Goal: Transaction & Acquisition: Purchase product/service

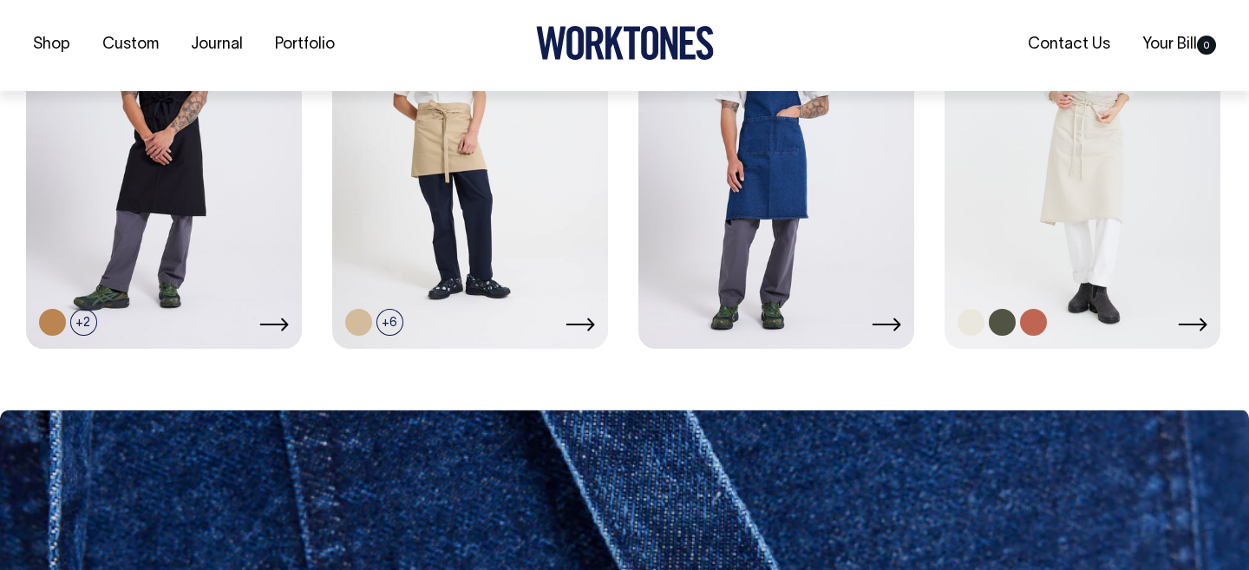
click at [1122, 258] on link at bounding box center [1083, 140] width 276 height 410
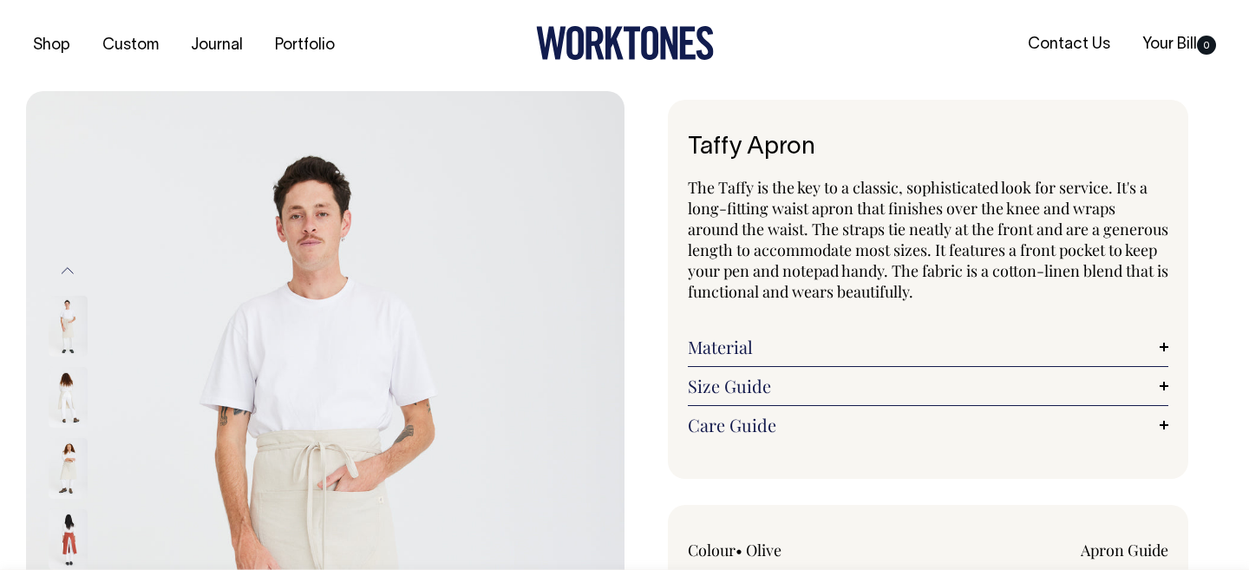
click at [748, 239] on span "The Taffy is the key to a classic, sophisticated look for service. It's a long-…" at bounding box center [928, 239] width 481 height 125
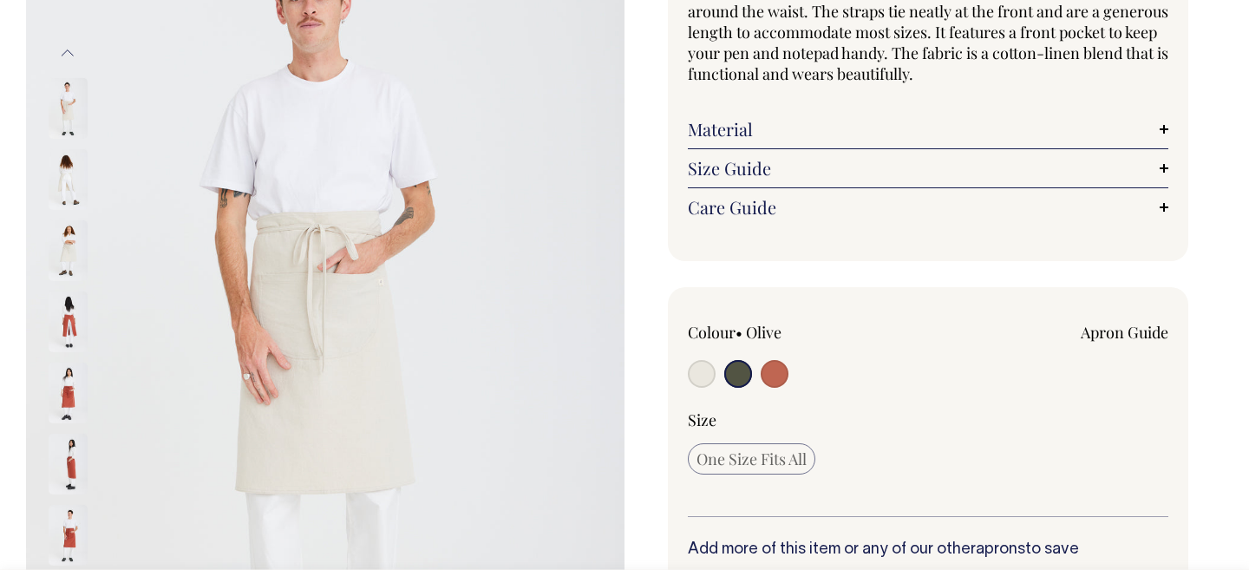
scroll to position [219, 0]
click at [70, 250] on img at bounding box center [68, 250] width 39 height 61
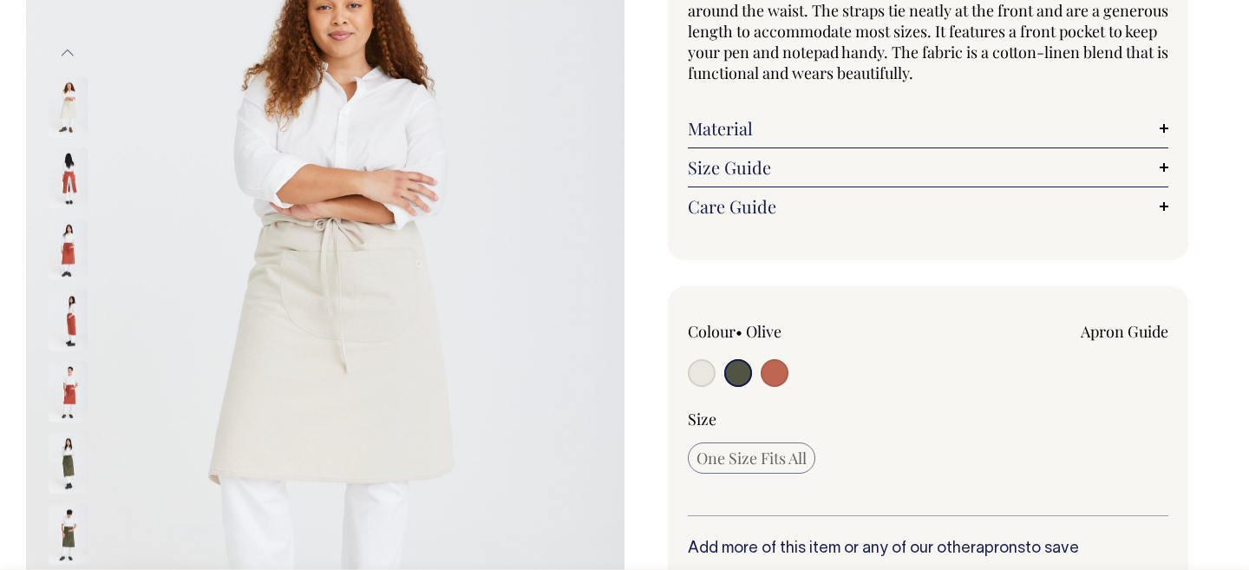
click at [63, 189] on div at bounding box center [91, 464] width 87 height 2206
click at [69, 332] on img at bounding box center [68, 321] width 39 height 61
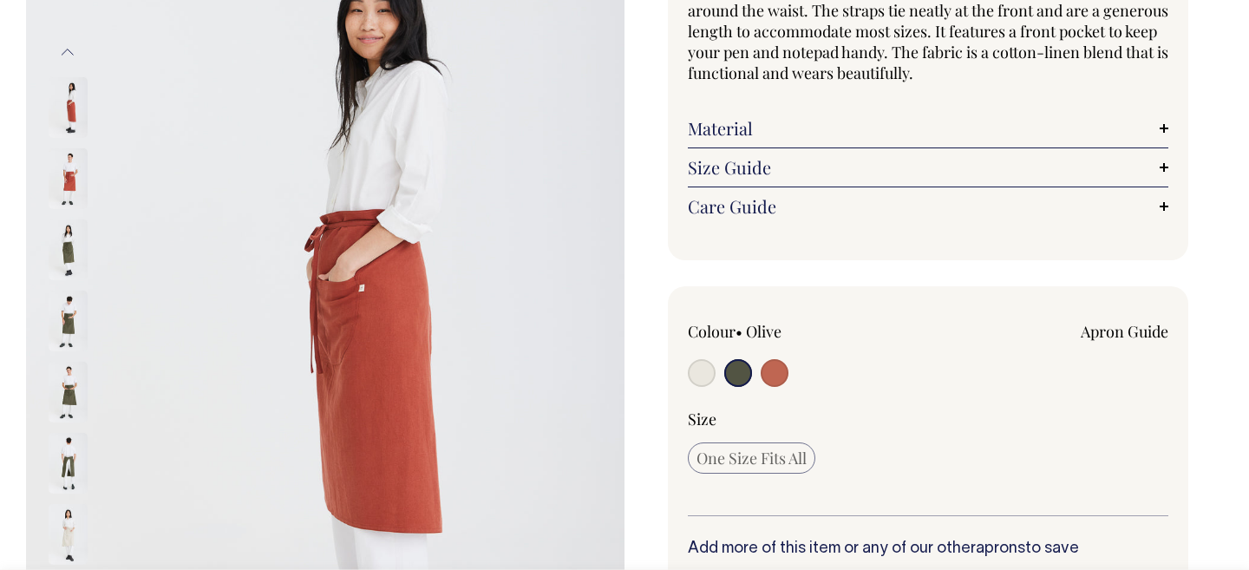
click at [67, 395] on img at bounding box center [68, 392] width 39 height 61
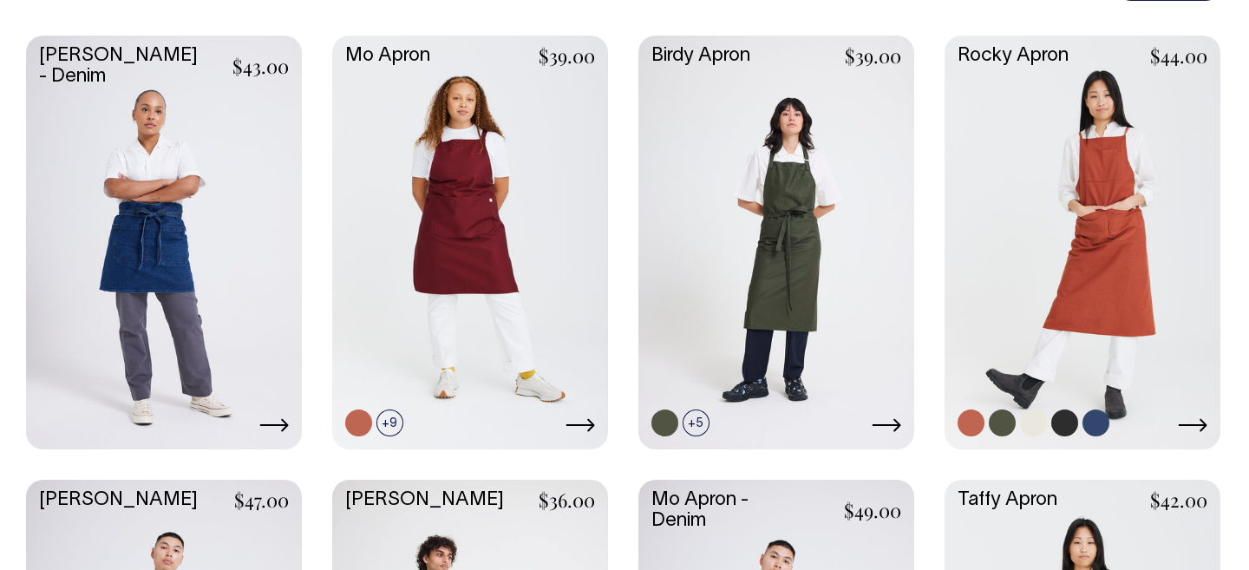
scroll to position [498, 0]
click at [1060, 239] on link at bounding box center [1083, 241] width 276 height 410
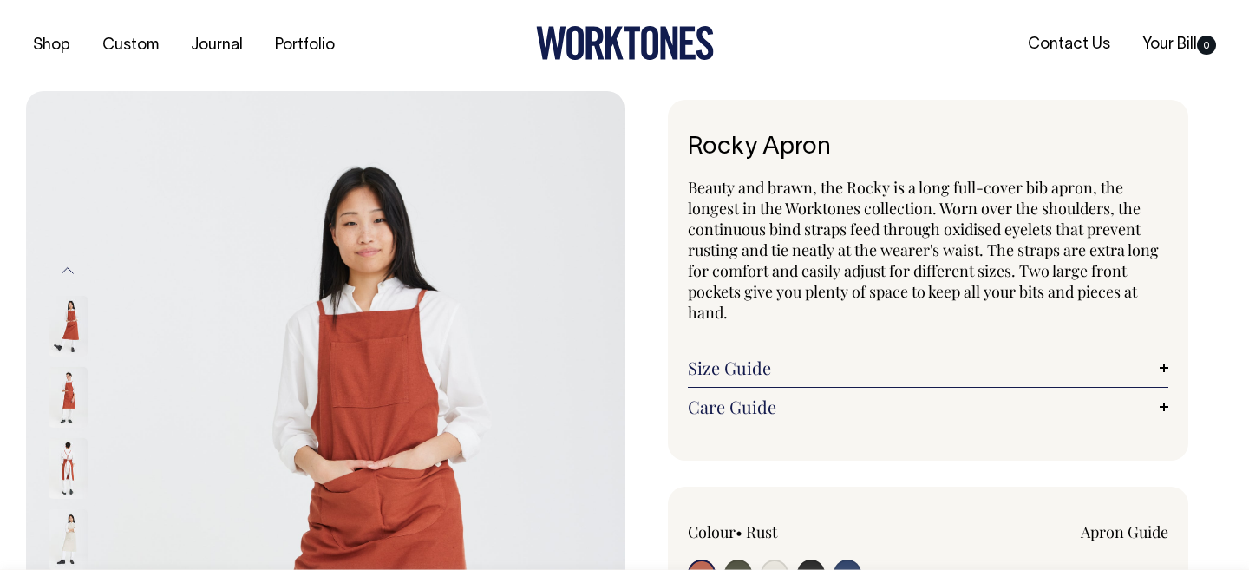
click at [872, 262] on span "Beauty and brawn, the Rocky is a long full-cover bib apron, the longest in the …" at bounding box center [923, 250] width 471 height 146
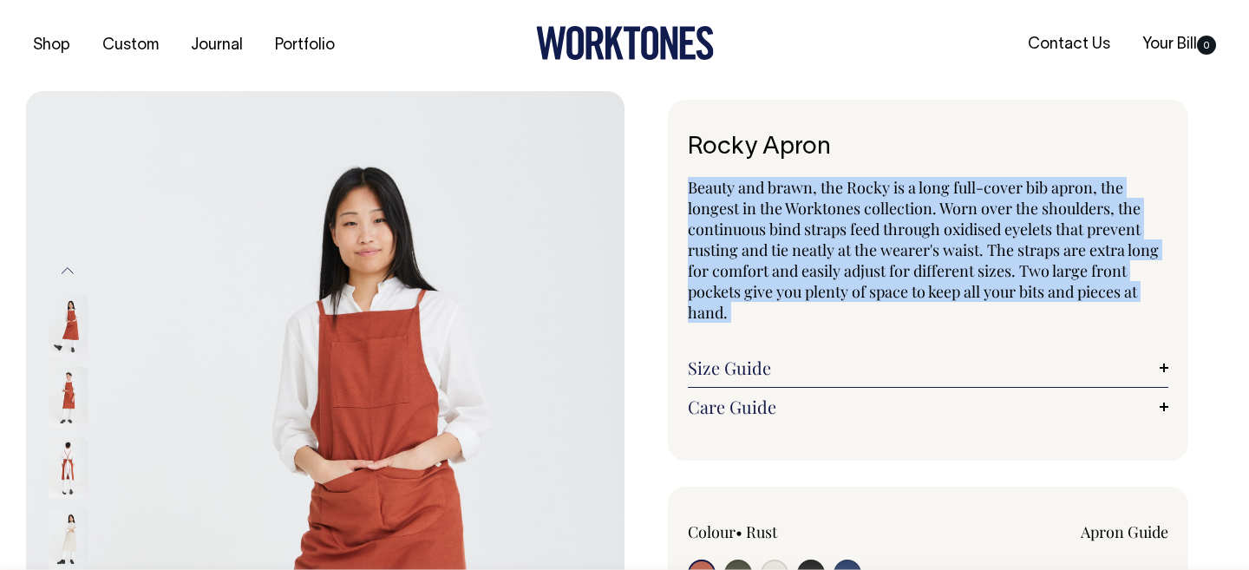
click at [872, 262] on span "Beauty and brawn, the Rocky is a long full-cover bib apron, the longest in the …" at bounding box center [923, 250] width 471 height 146
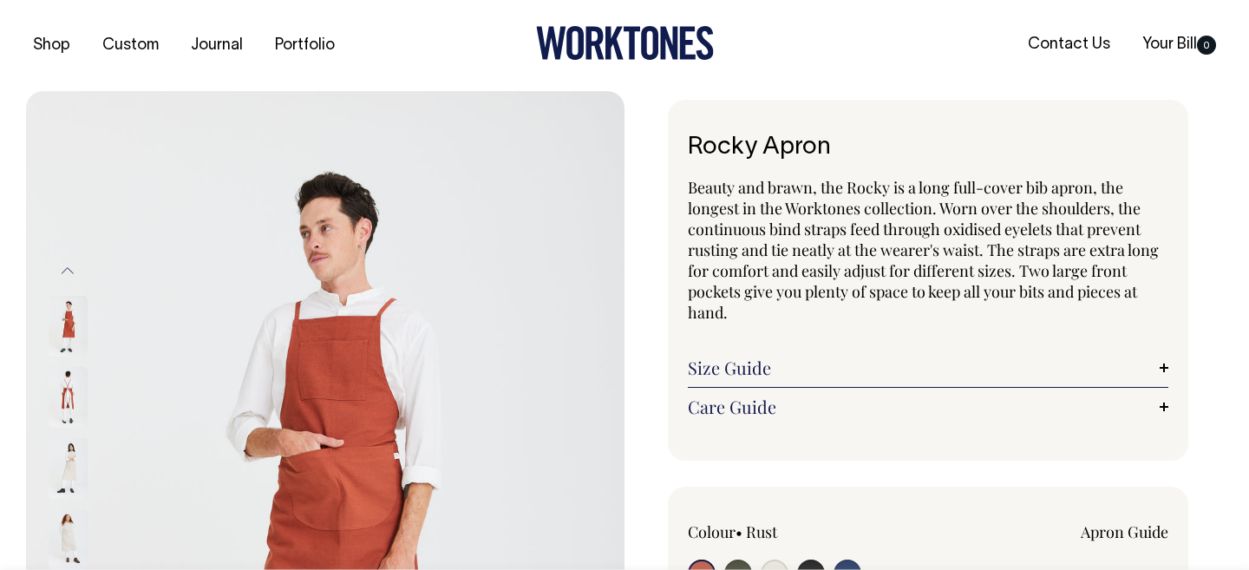
click at [899, 239] on span "Beauty and brawn, the Rocky is a long full-cover bib apron, the longest in the …" at bounding box center [923, 250] width 471 height 146
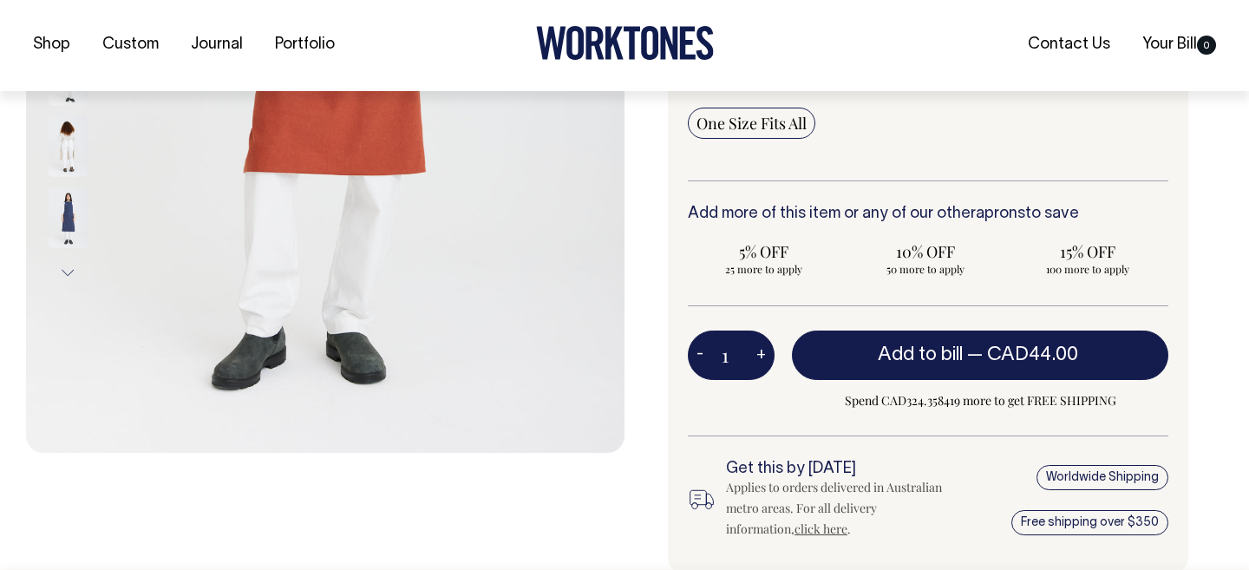
scroll to position [536, 0]
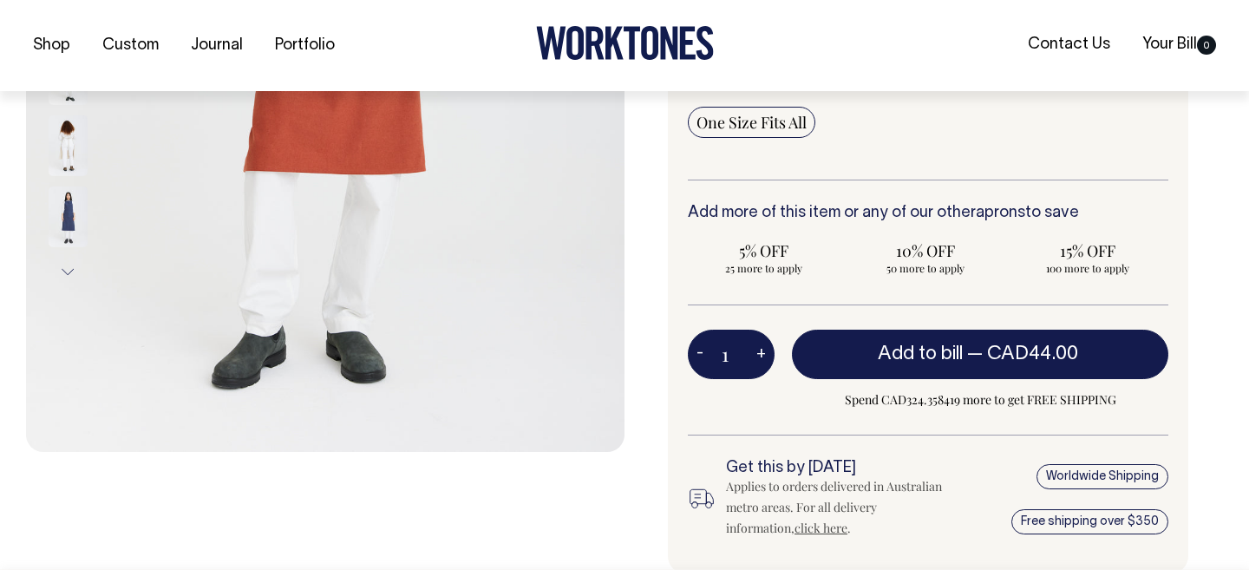
click at [1009, 404] on span "Spend CAD324.358419 more to get FREE SHIPPING" at bounding box center [980, 400] width 377 height 21
click at [1045, 244] on span "15% OFF" at bounding box center [1087, 250] width 134 height 21
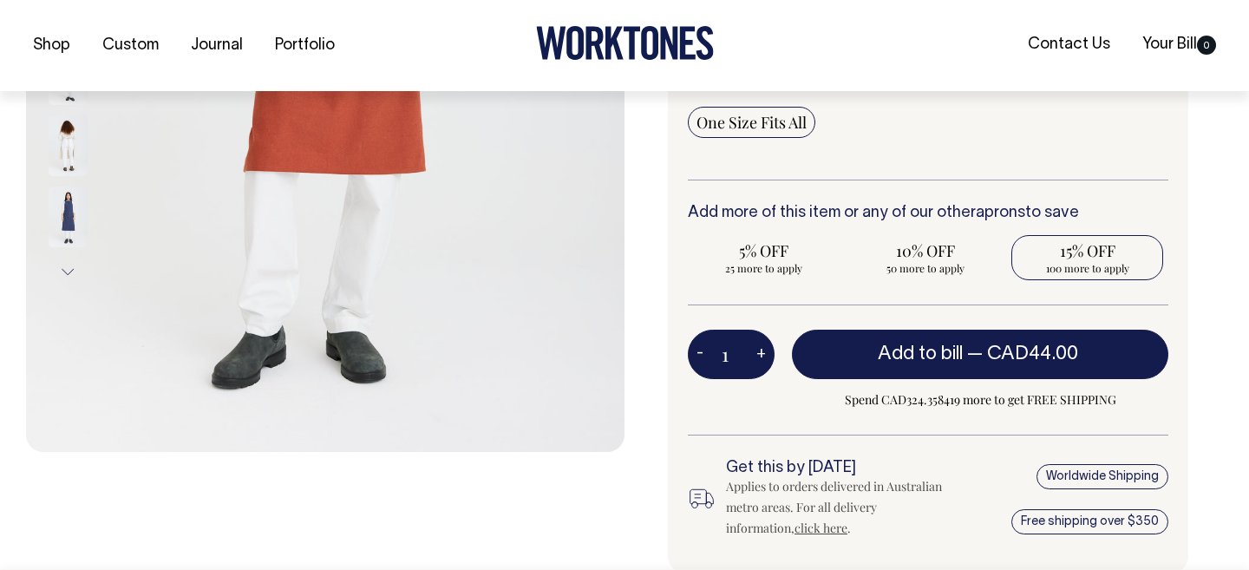
click at [1045, 244] on input "15% OFF 100 more to apply" at bounding box center [1088, 257] width 152 height 45
radio input "true"
type input "100"
radio input "true"
select select
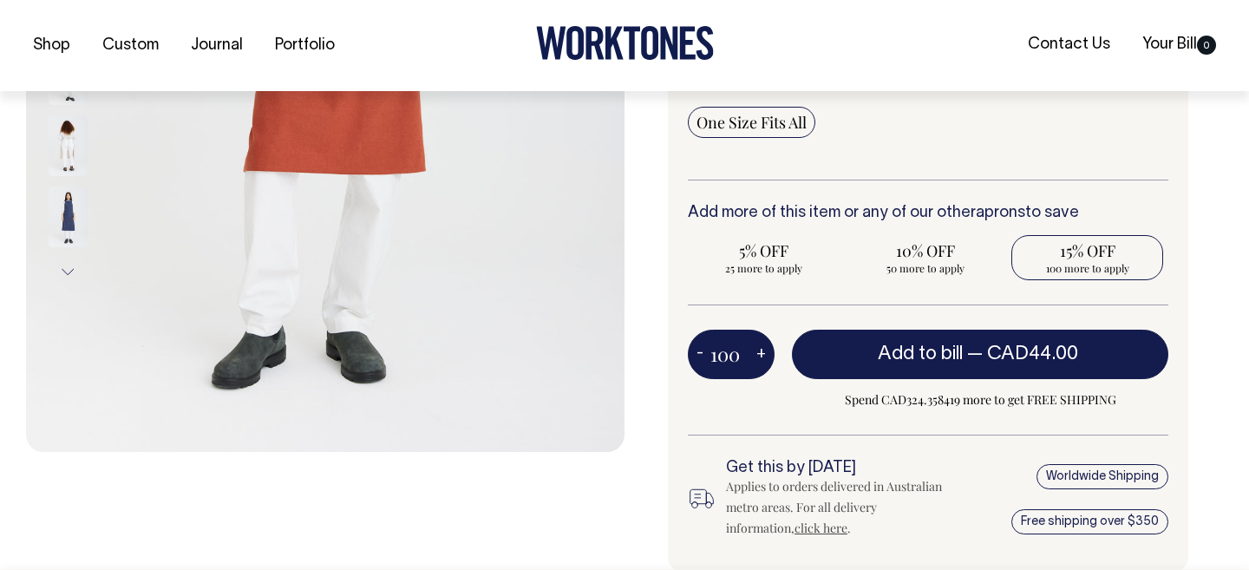
type input "100"
click at [954, 211] on h6 "Add more of this item or any of our other aprons to save" at bounding box center [928, 213] width 481 height 17
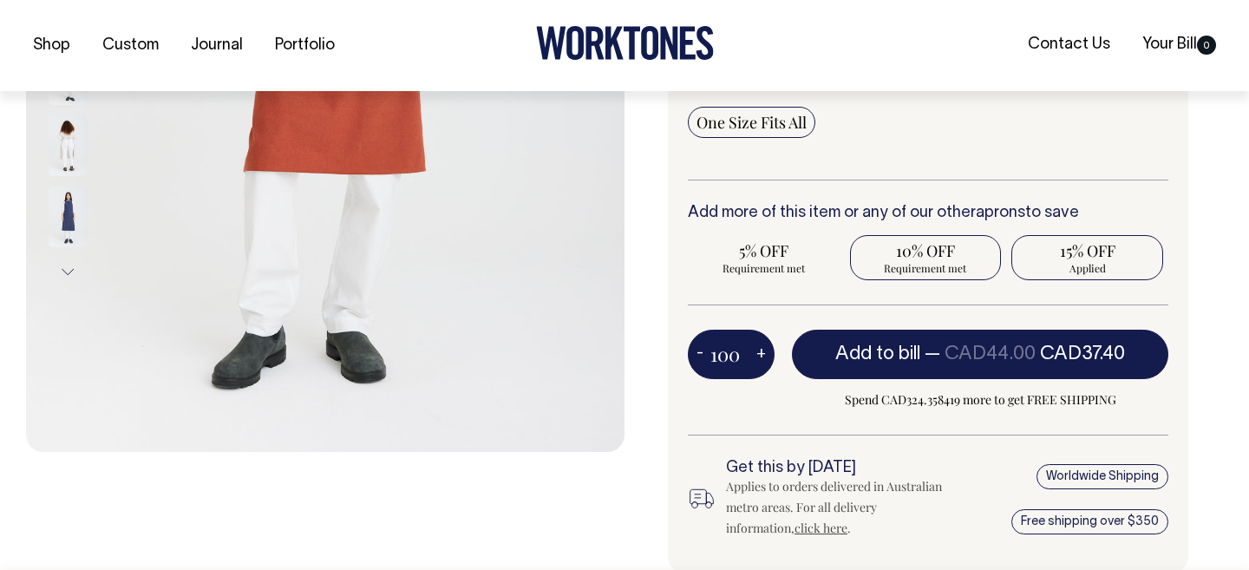
click at [912, 256] on span "10% OFF" at bounding box center [926, 250] width 134 height 21
click at [912, 256] on input "10% OFF Requirement met" at bounding box center [926, 257] width 152 height 45
radio input "true"
type input "50"
radio input "true"
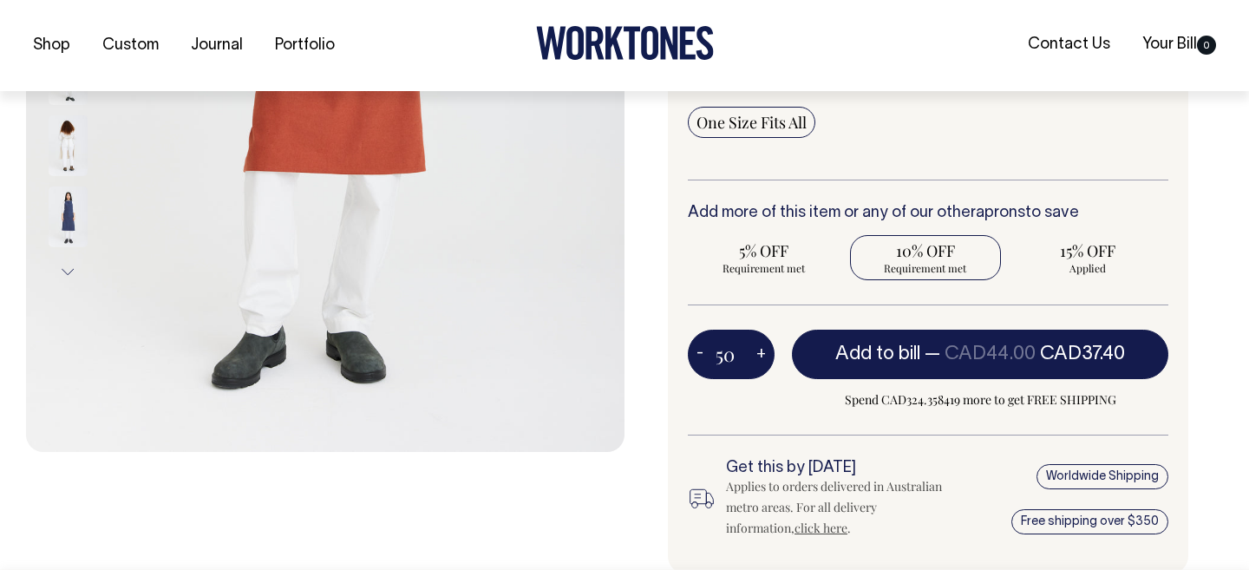
radio input "false"
select select
type input "50"
click at [777, 252] on span "5% OFF" at bounding box center [764, 250] width 134 height 21
click at [777, 252] on input "5% OFF Requirement met" at bounding box center [764, 257] width 152 height 45
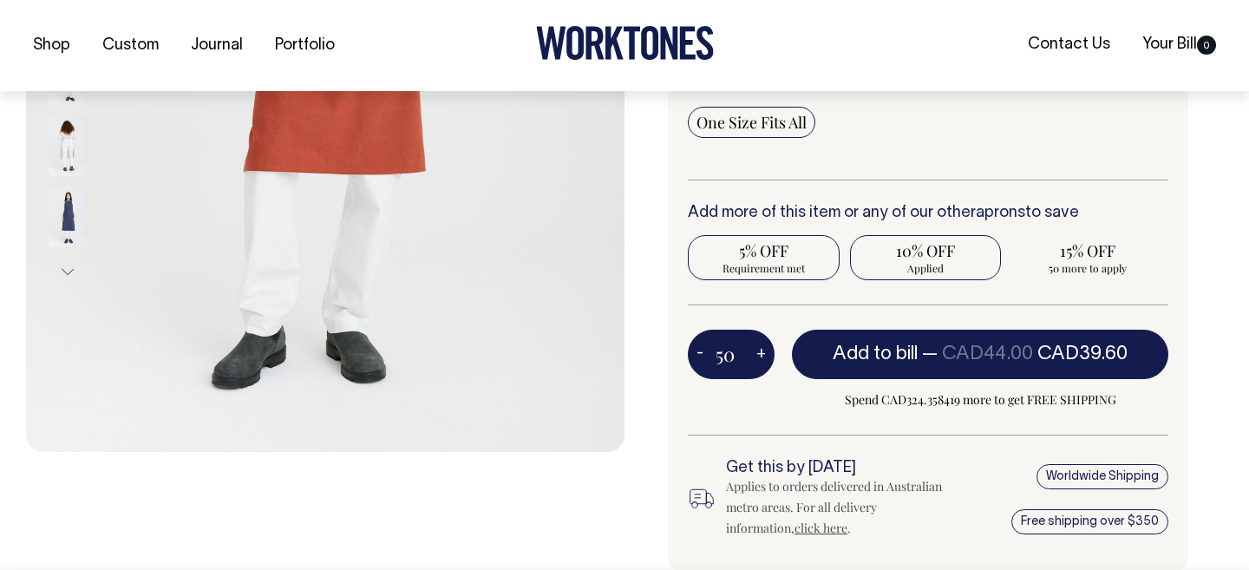
radio input "true"
type input "25"
radio input "true"
radio input "false"
select select
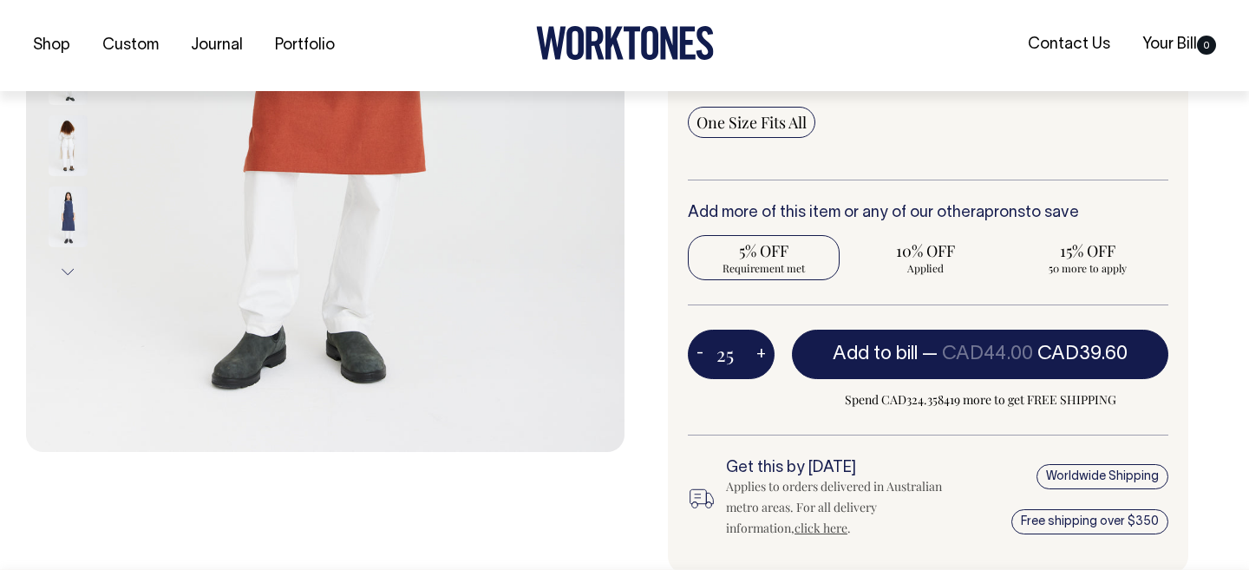
type input "25"
click at [814, 449] on div "Colour • Rust" at bounding box center [928, 263] width 521 height 624
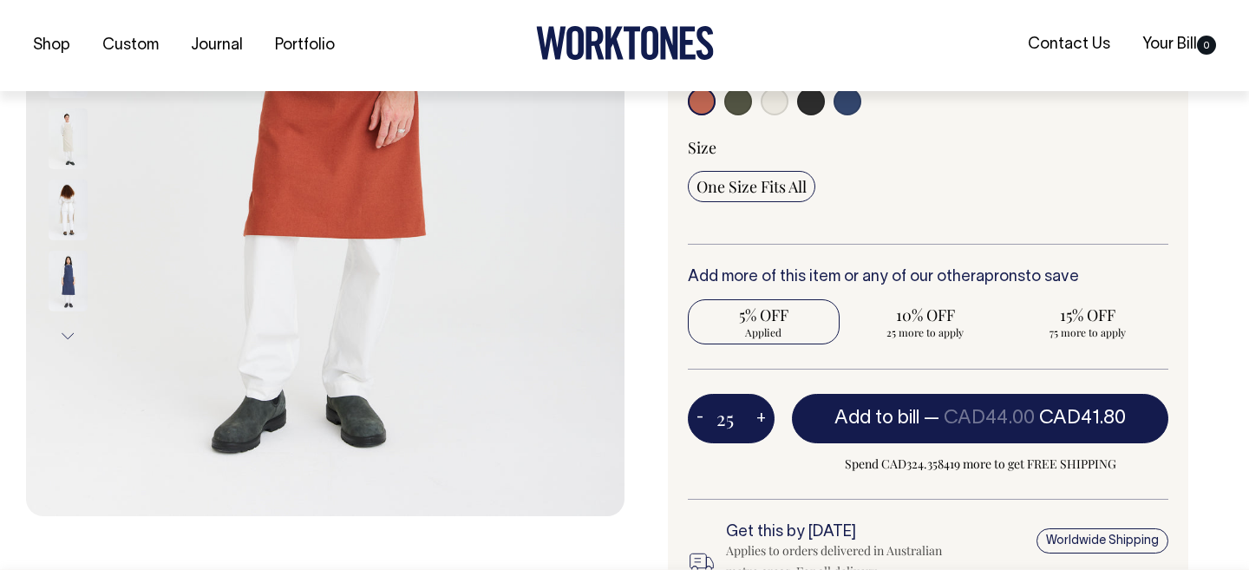
scroll to position [473, 0]
click at [869, 252] on div "Colour • Rust" at bounding box center [928, 326] width 521 height 624
click at [748, 103] on input "radio" at bounding box center [739, 101] width 28 height 28
radio input "true"
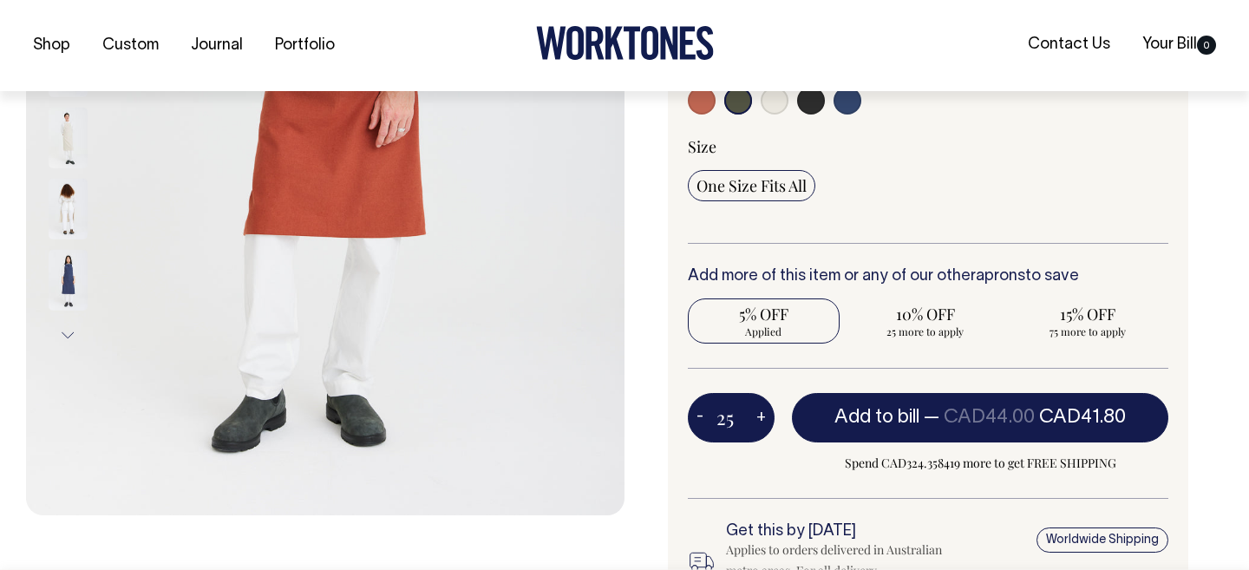
select select "Olive"
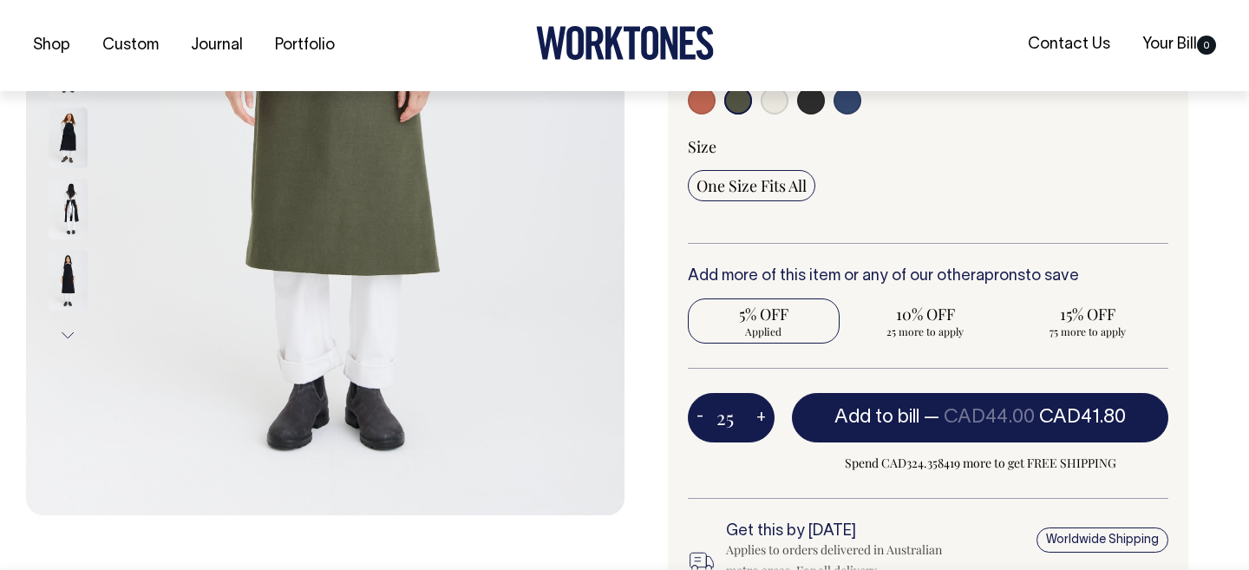
click at [742, 103] on input "radio" at bounding box center [739, 101] width 28 height 28
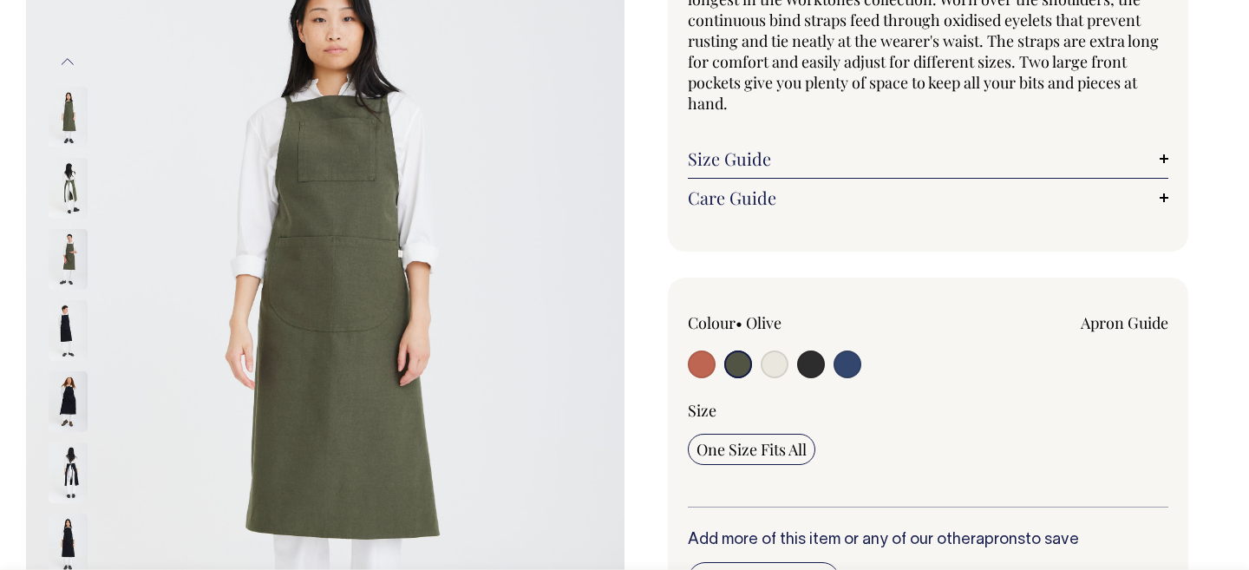
scroll to position [210, 0]
click at [755, 38] on span "Beauty and brawn, the Rocky is a long full-cover bib apron, the longest in the …" at bounding box center [923, 40] width 471 height 146
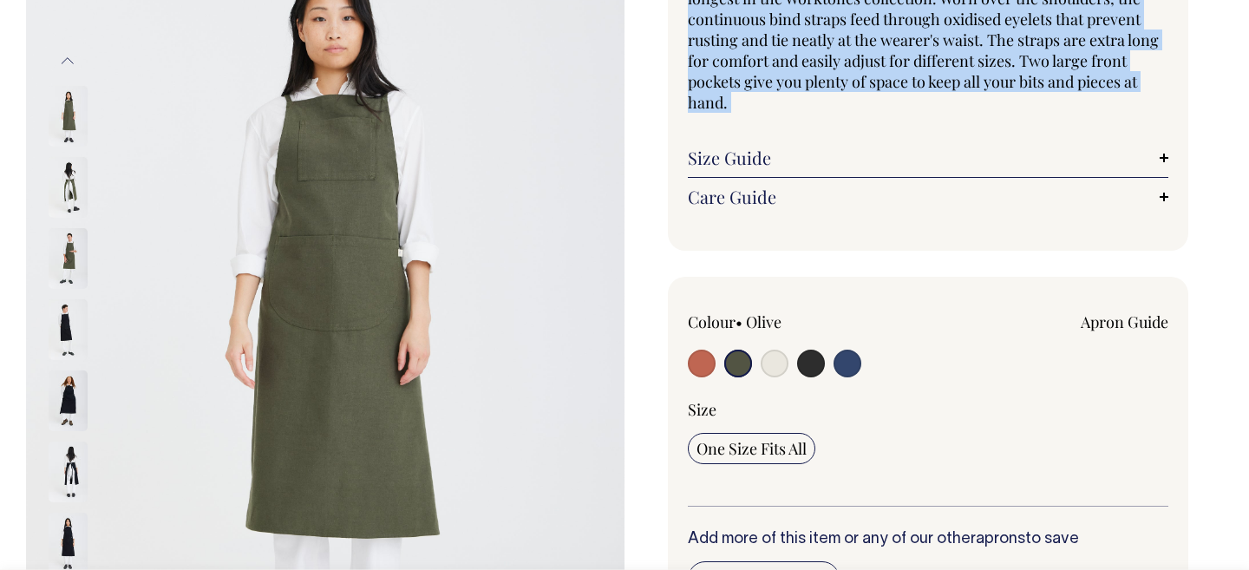
click at [755, 38] on span "Beauty and brawn, the Rocky is a long full-cover bib apron, the longest in the …" at bounding box center [923, 40] width 471 height 146
